Goal: Information Seeking & Learning: Learn about a topic

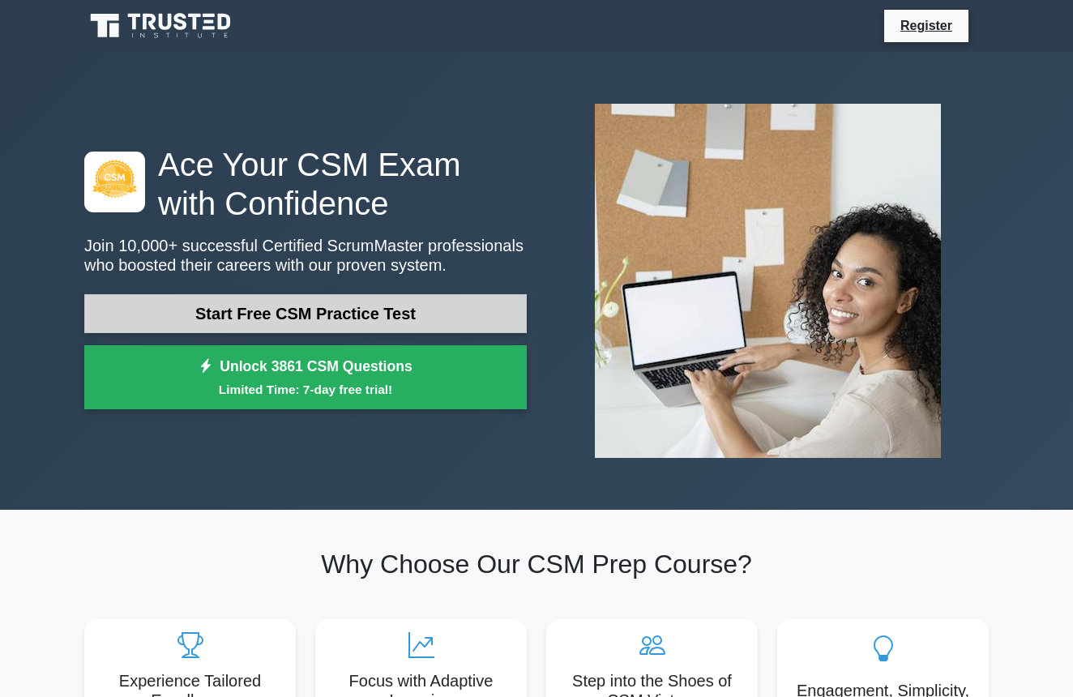
click at [284, 320] on link "Start Free CSM Practice Test" at bounding box center [305, 313] width 442 height 39
click at [289, 311] on link "Start Free CSM Practice Test" at bounding box center [305, 313] width 442 height 39
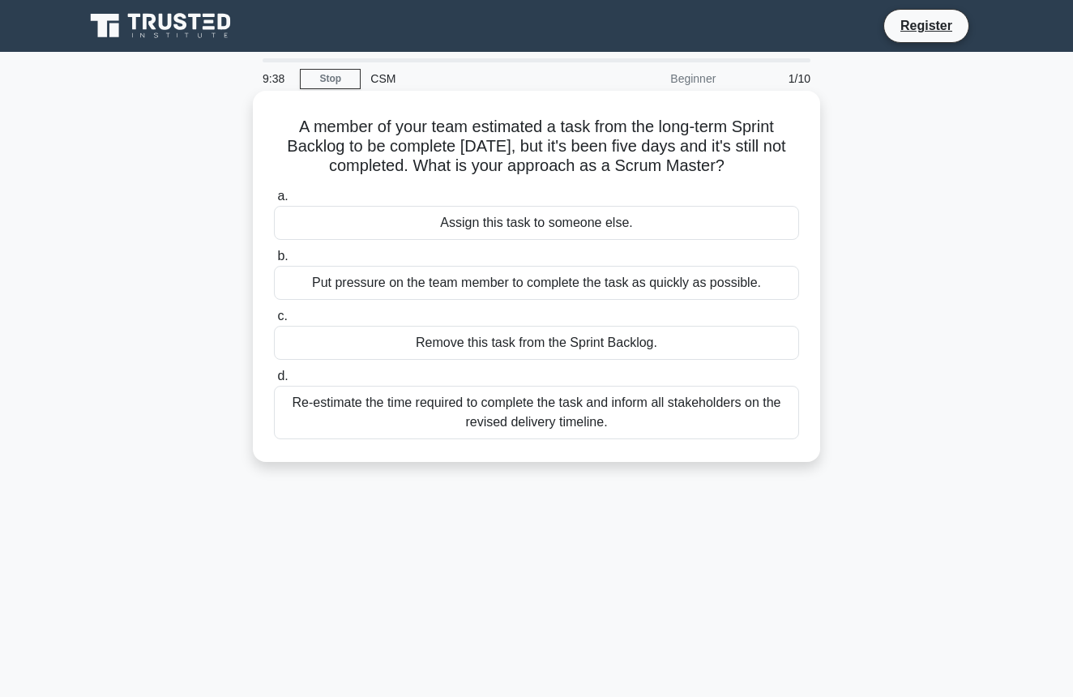
click at [484, 408] on div "Re-estimate the time required to complete the task and inform all stakeholders …" at bounding box center [536, 412] width 525 height 53
click at [274, 382] on input "d. Re-estimate the time required to complete the task and inform all stakeholde…" at bounding box center [274, 376] width 0 height 11
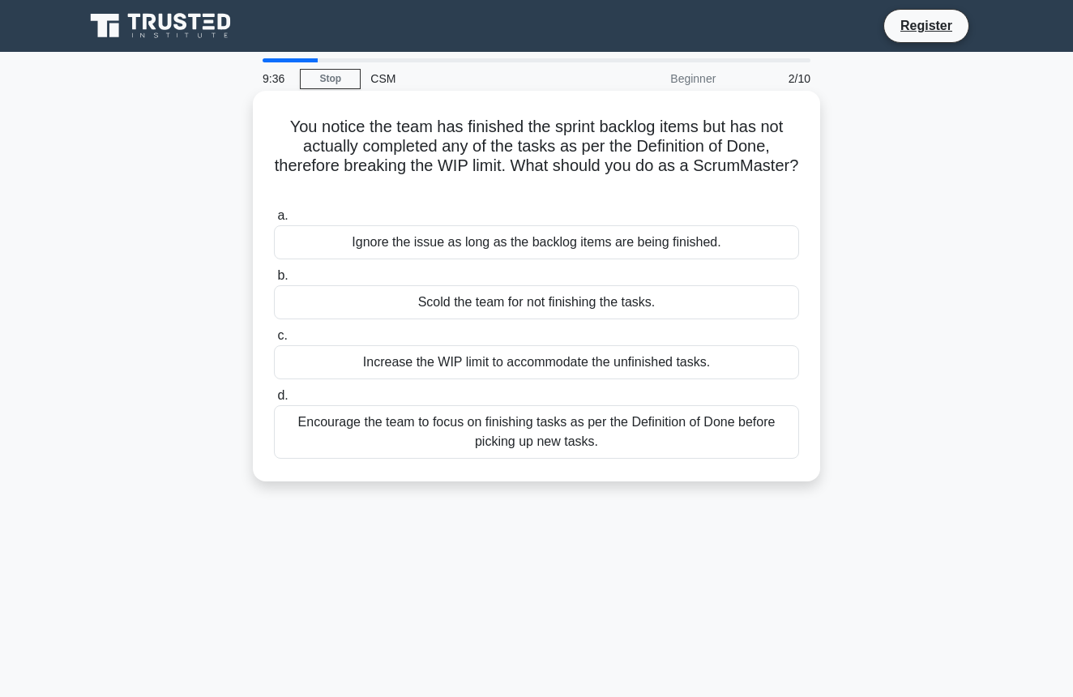
click at [476, 435] on div "Encourage the team to focus on finishing tasks as per the Definition of Done be…" at bounding box center [536, 431] width 525 height 53
click at [274, 401] on input "d. Encourage the team to focus on finishing tasks as per the Definition of Done…" at bounding box center [274, 395] width 0 height 11
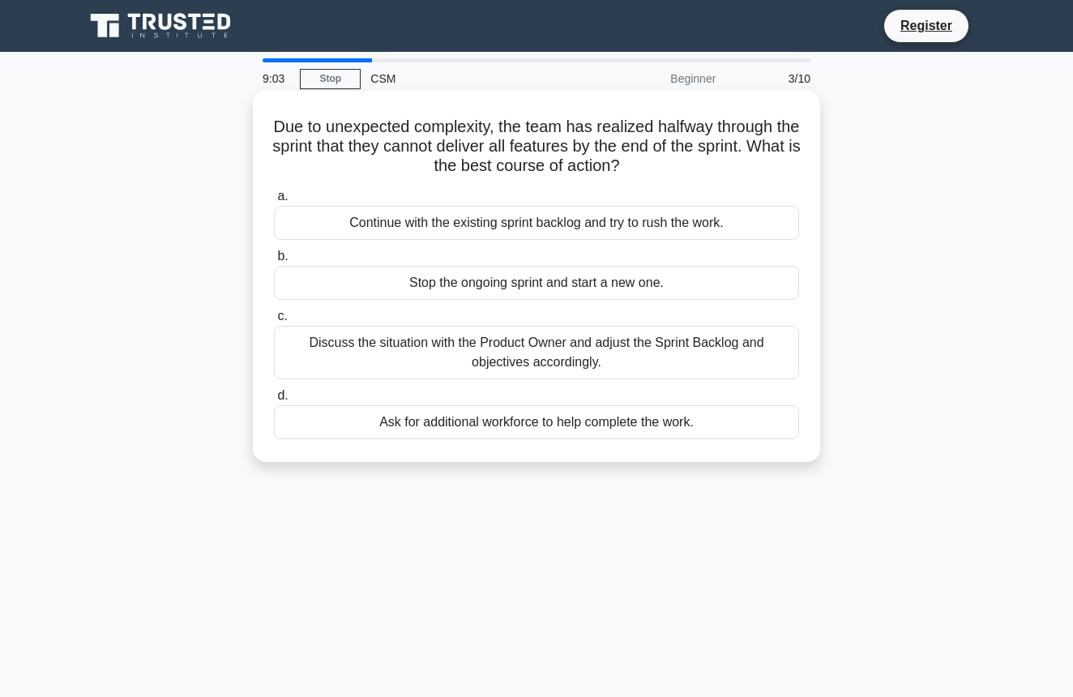
click at [375, 347] on div "Discuss the situation with the Product Owner and adjust the Sprint Backlog and …" at bounding box center [536, 352] width 525 height 53
click at [274, 322] on input "c. Discuss the situation with the Product Owner and adjust the Sprint Backlog a…" at bounding box center [274, 316] width 0 height 11
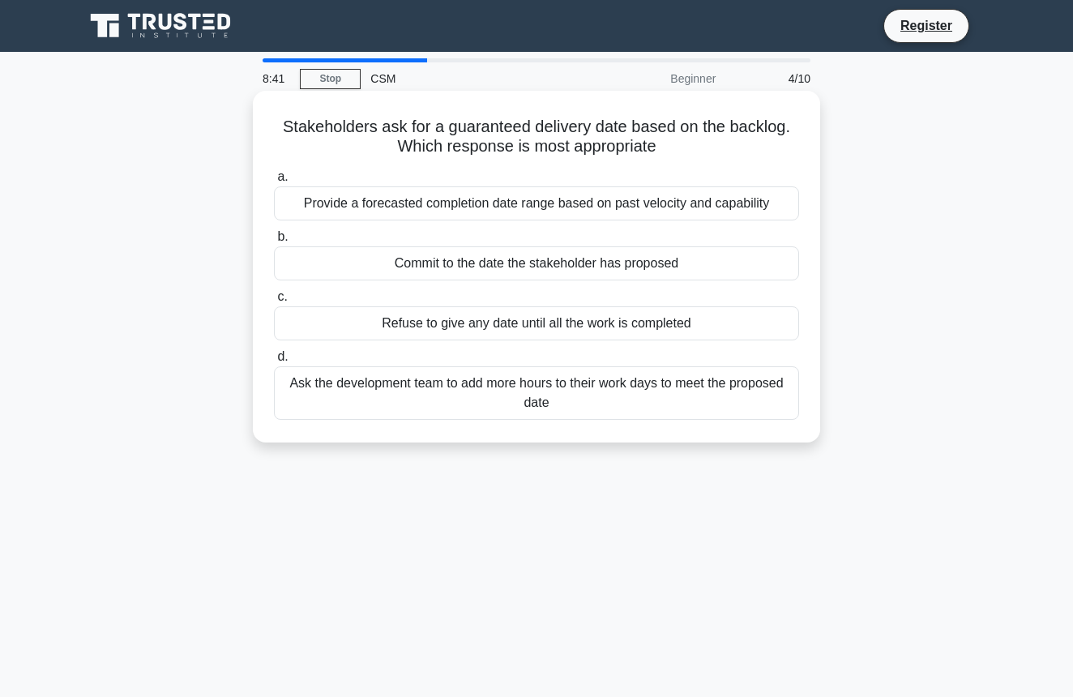
click at [409, 202] on div "Provide a forecasted completion date range based on past velocity and capability" at bounding box center [536, 203] width 525 height 34
click at [274, 182] on input "a. Provide a forecasted completion date range based on past velocity and capabi…" at bounding box center [274, 177] width 0 height 11
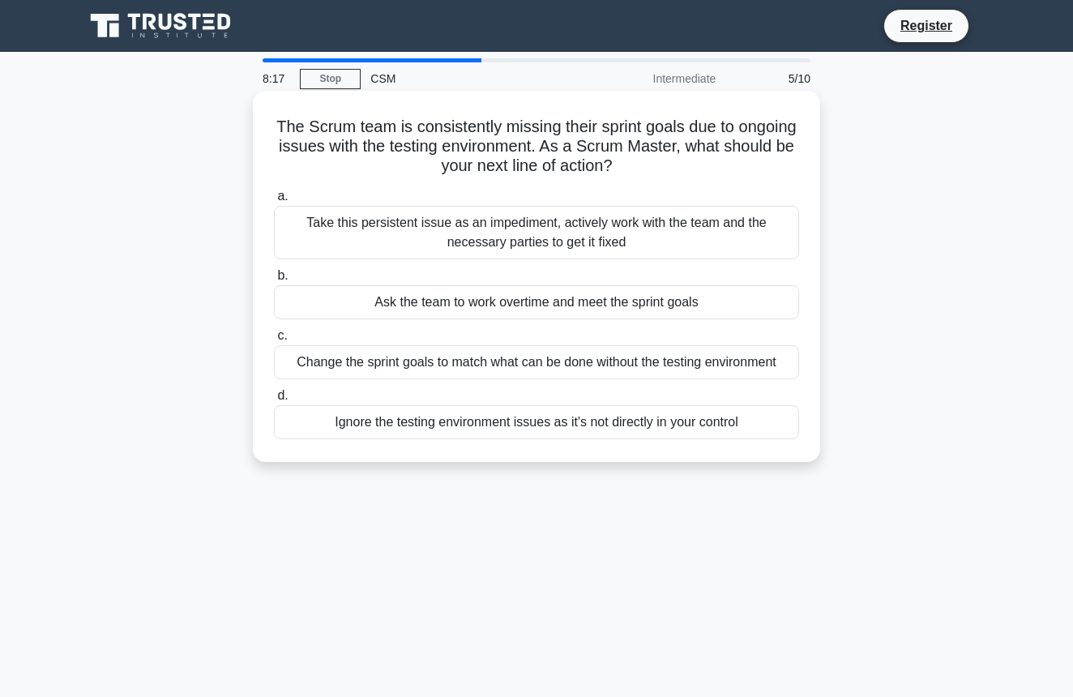
click at [418, 232] on div "Take this persistent issue as an impediment, actively work with the team and th…" at bounding box center [536, 232] width 525 height 53
click at [274, 202] on input "a. Take this persistent issue as an impediment, actively work with the team and…" at bounding box center [274, 196] width 0 height 11
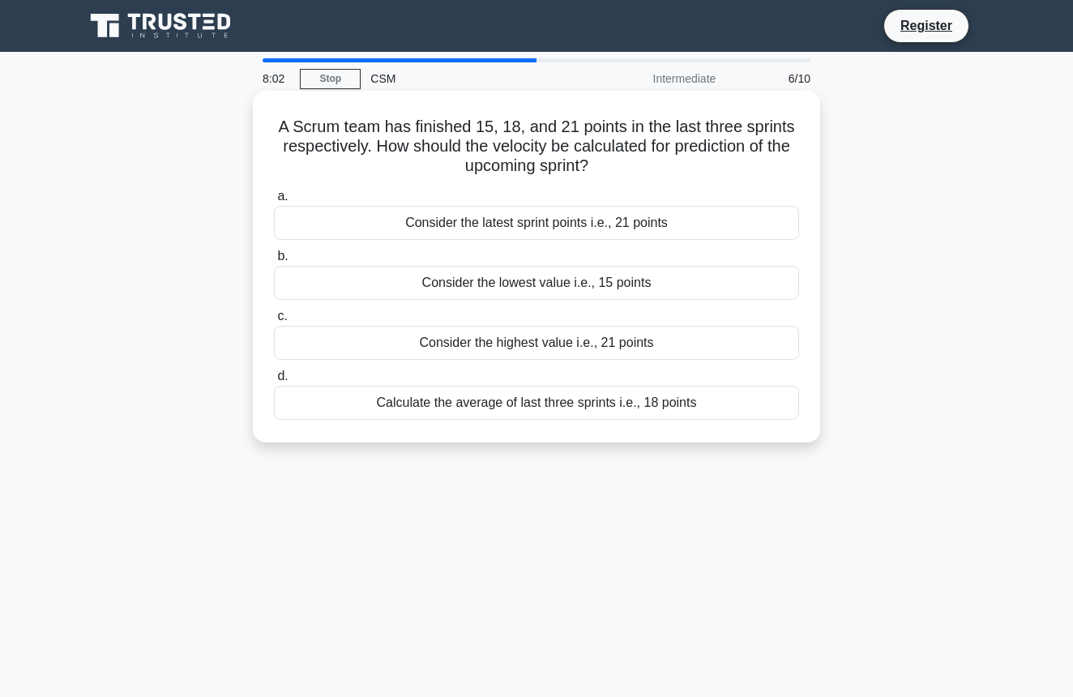
click at [432, 407] on div "Calculate the average of last three sprints i.e., 18 points" at bounding box center [536, 403] width 525 height 34
click at [274, 382] on input "d. Calculate the average of last three sprints i.e., 18 points" at bounding box center [274, 376] width 0 height 11
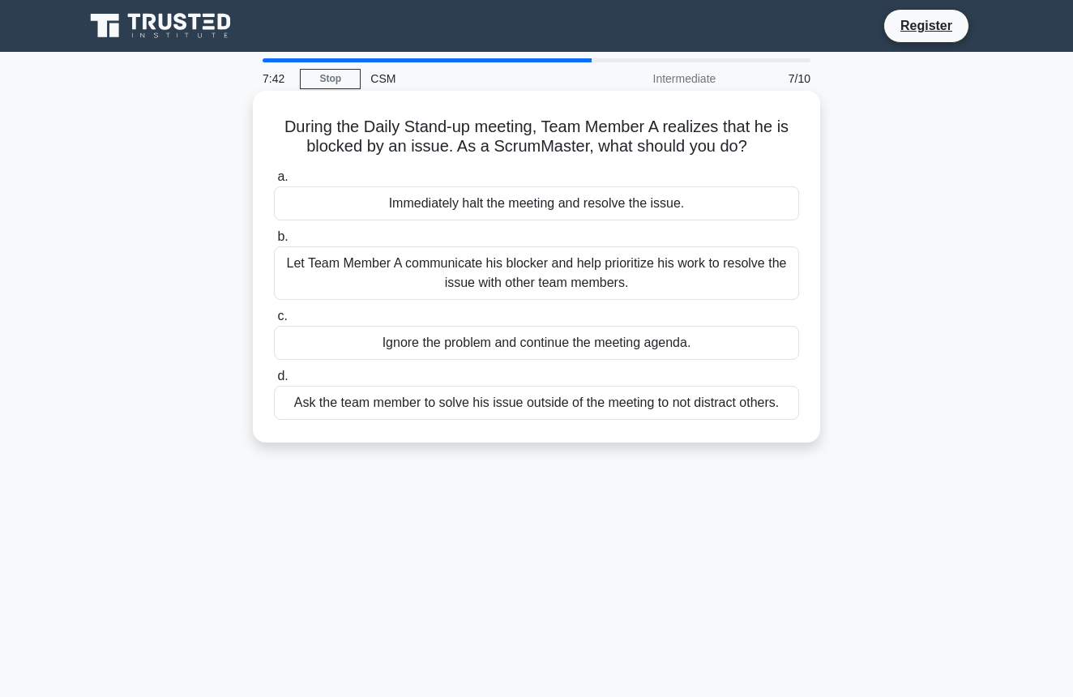
click at [414, 274] on div "Let Team Member A communicate his blocker and help prioritize his work to resol…" at bounding box center [536, 272] width 525 height 53
click at [274, 242] on input "b. Let Team Member A communicate his blocker and help prioritize his work to re…" at bounding box center [274, 237] width 0 height 11
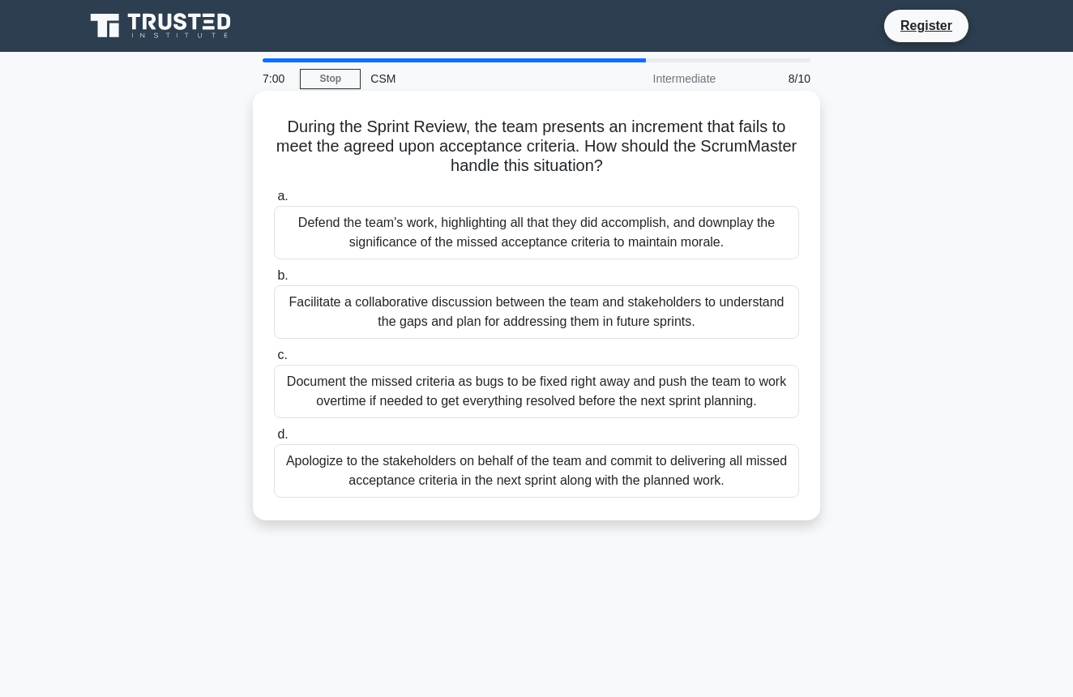
click at [408, 314] on div "Facilitate a collaborative discussion between the team and stakeholders to unde…" at bounding box center [536, 311] width 525 height 53
click at [274, 281] on input "b. Facilitate a collaborative discussion between the team and stakeholders to u…" at bounding box center [274, 276] width 0 height 11
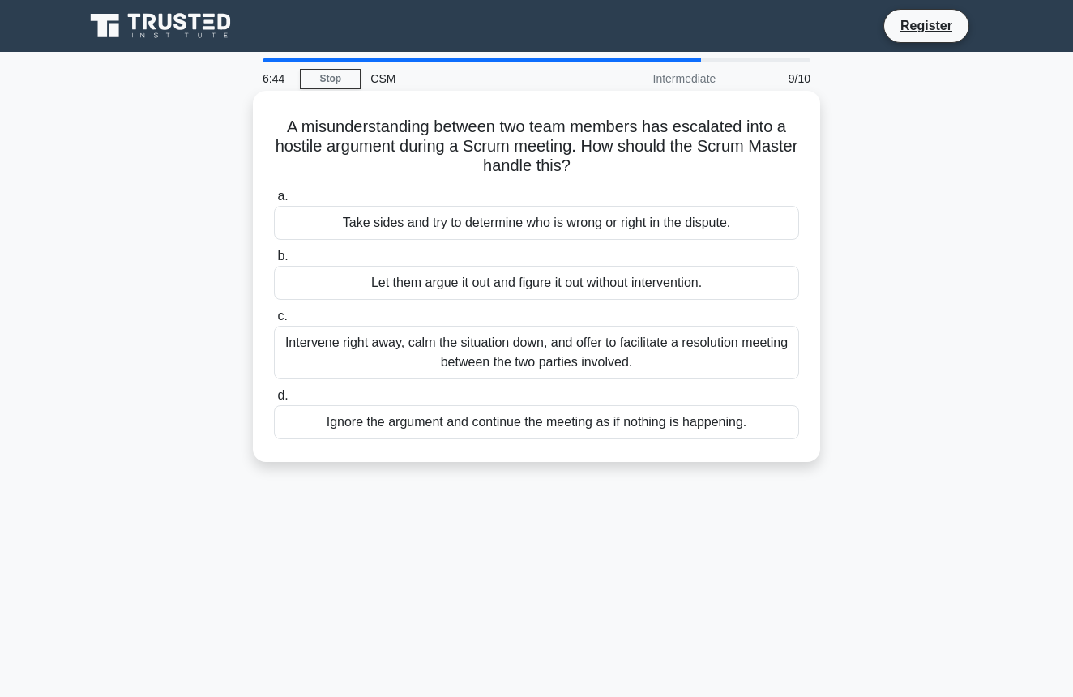
click at [446, 362] on div "Intervene right away, calm the situation down, and offer to facilitate a resolu…" at bounding box center [536, 352] width 525 height 53
click at [274, 322] on input "c. Intervene right away, calm the situation down, and offer to facilitate a res…" at bounding box center [274, 316] width 0 height 11
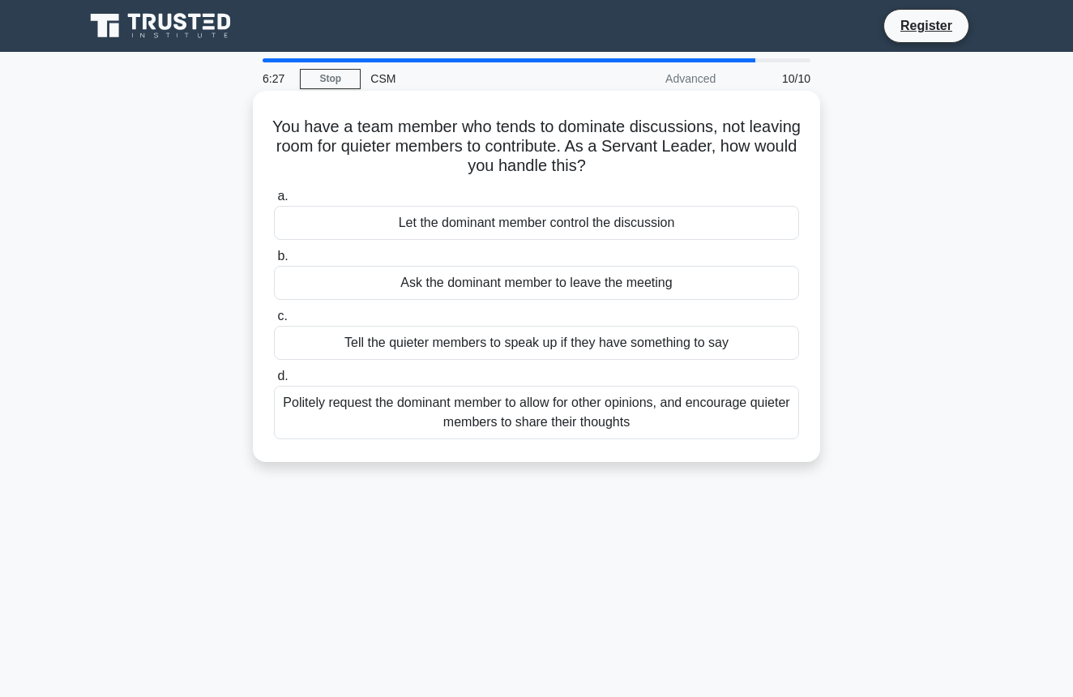
click at [441, 415] on div "Politely request the dominant member to allow for other opinions, and encourage…" at bounding box center [536, 412] width 525 height 53
click at [274, 382] on input "d. Politely request the dominant member to allow for other opinions, and encour…" at bounding box center [274, 376] width 0 height 11
